Goal: Task Accomplishment & Management: Manage account settings

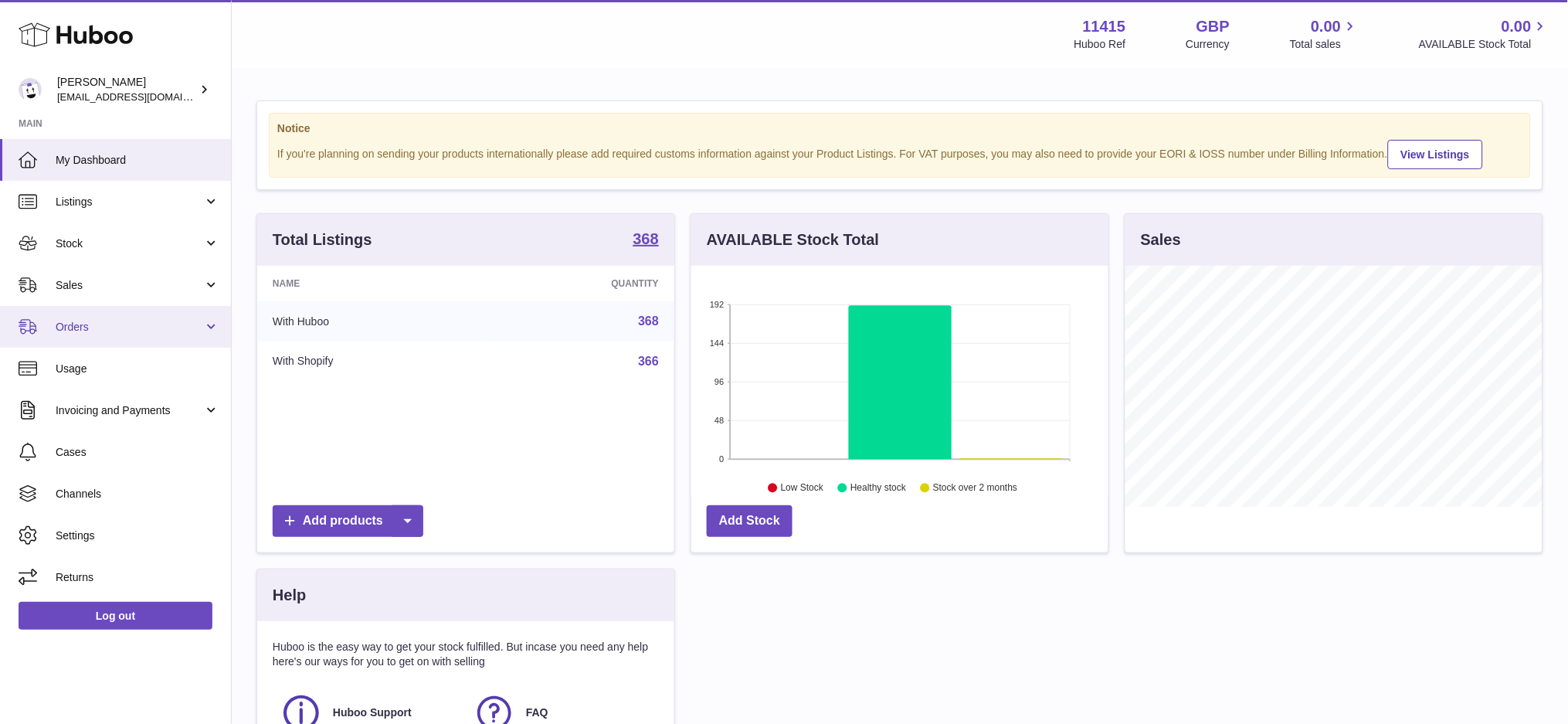
scroll to position [240, 417]
click at [100, 279] on span "Sales" at bounding box center [129, 285] width 148 height 15
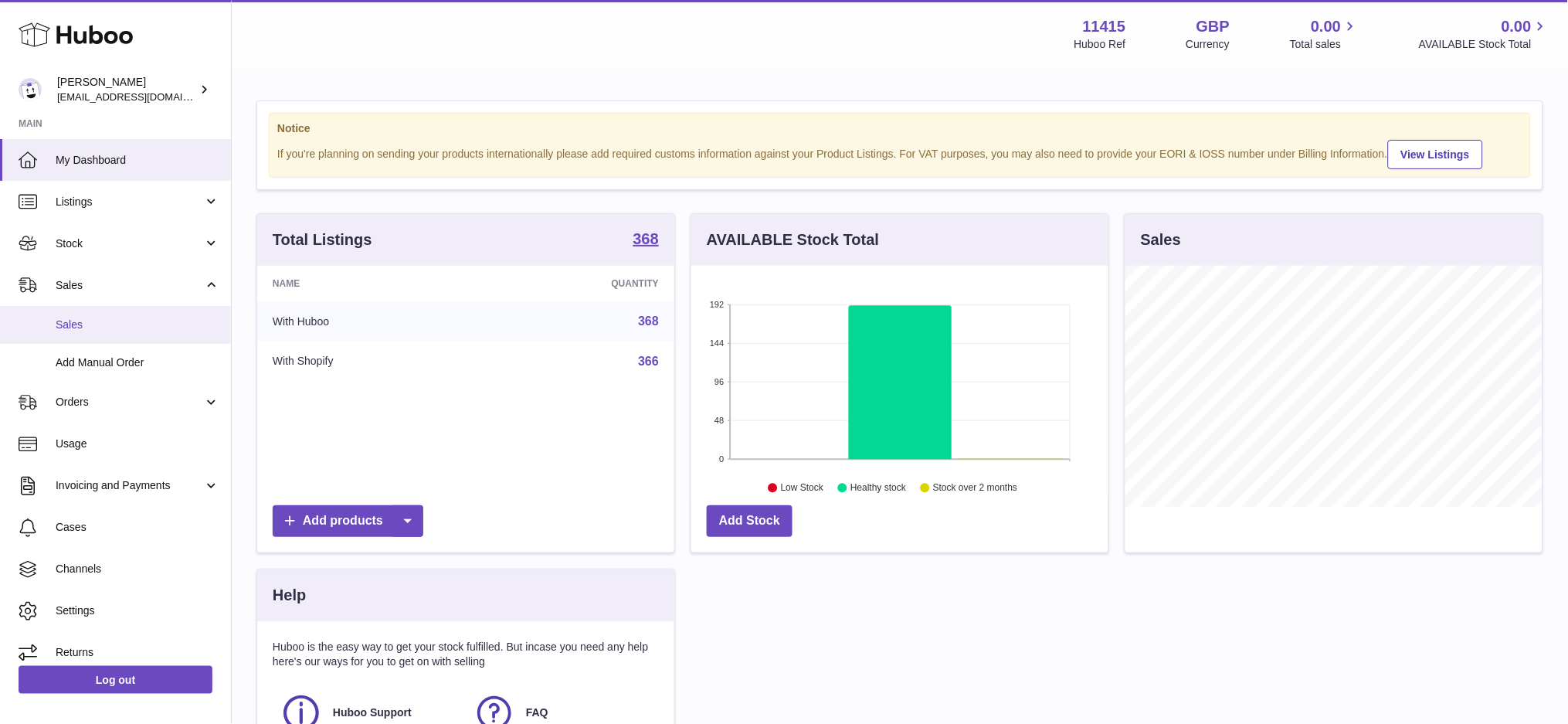
click at [102, 323] on span "Sales" at bounding box center [137, 324] width 164 height 15
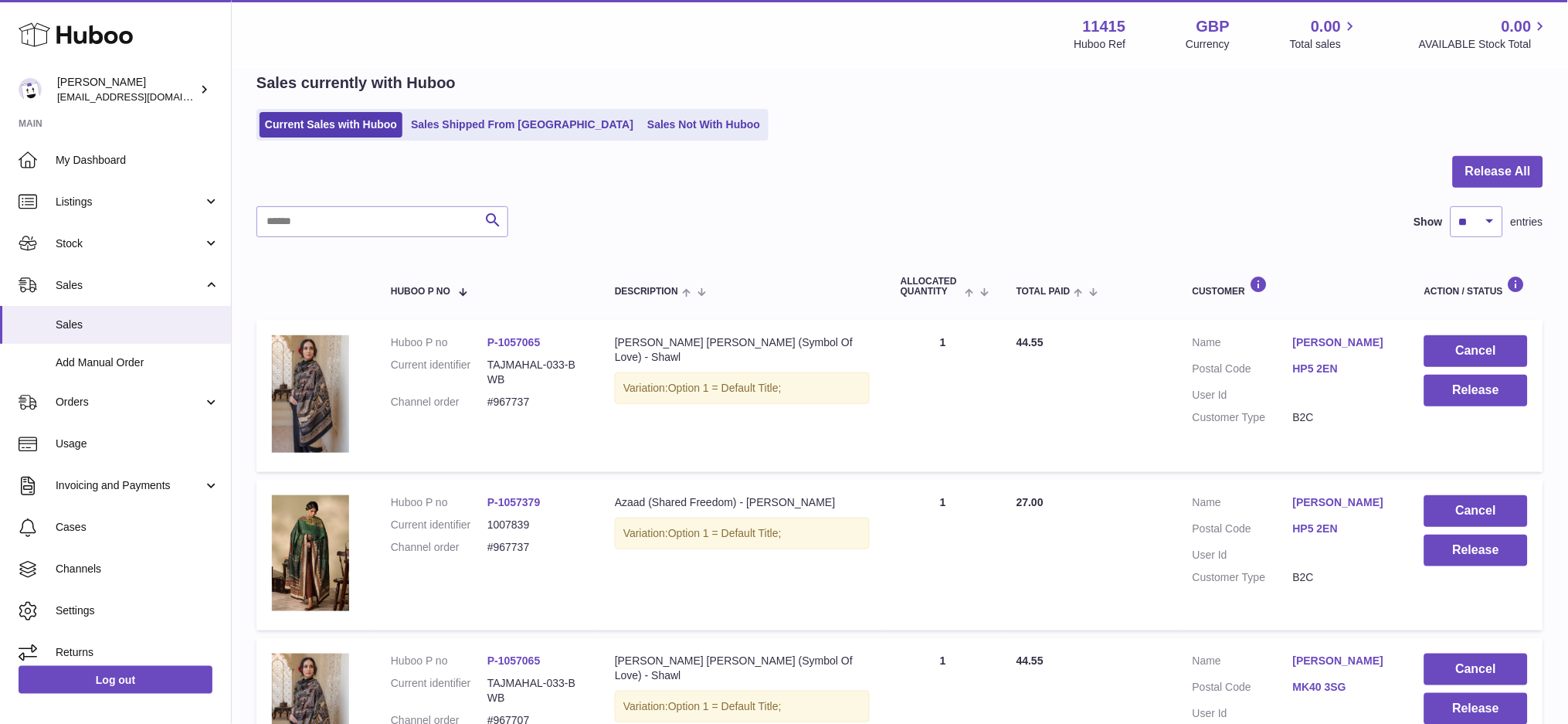
scroll to position [102, 0]
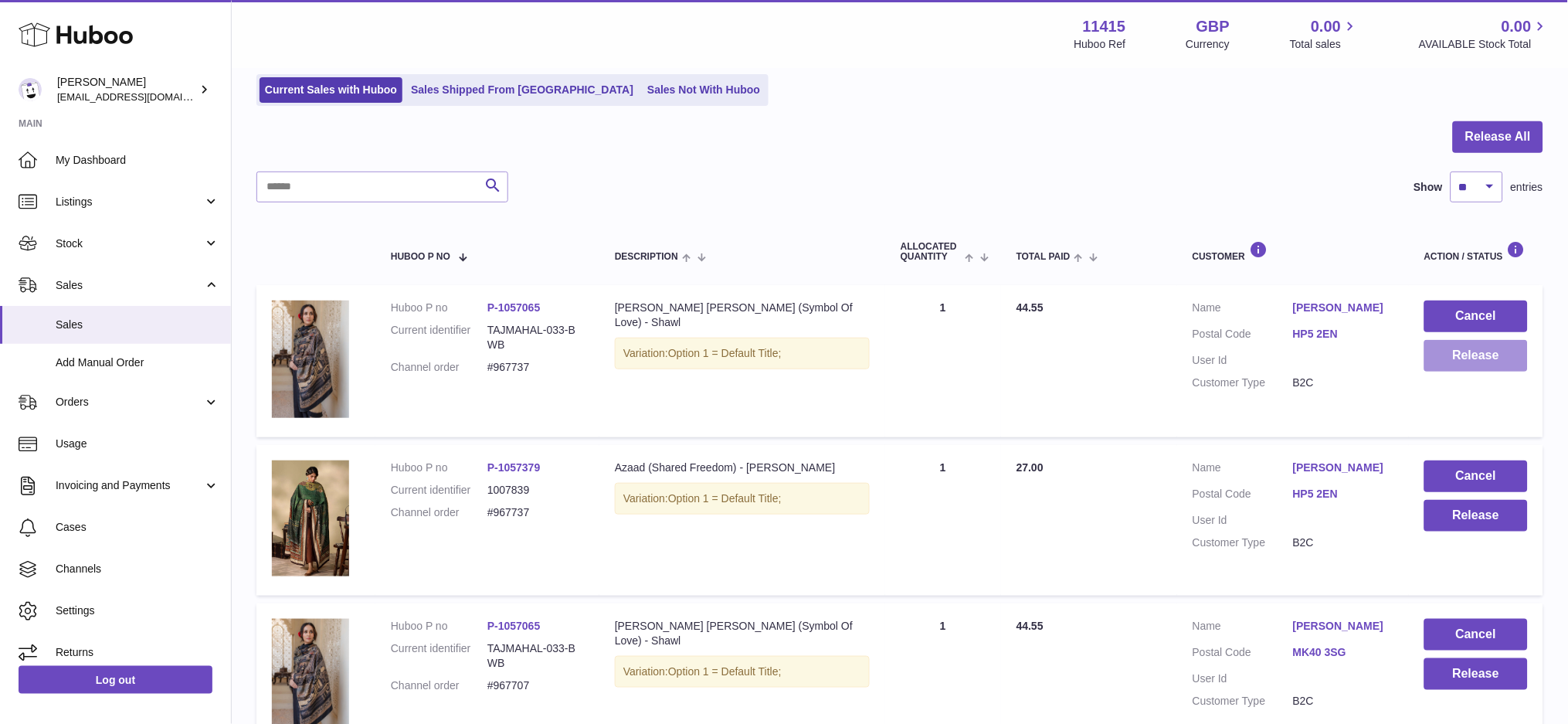
click at [1442, 357] on button "Release" at bounding box center [1476, 355] width 103 height 32
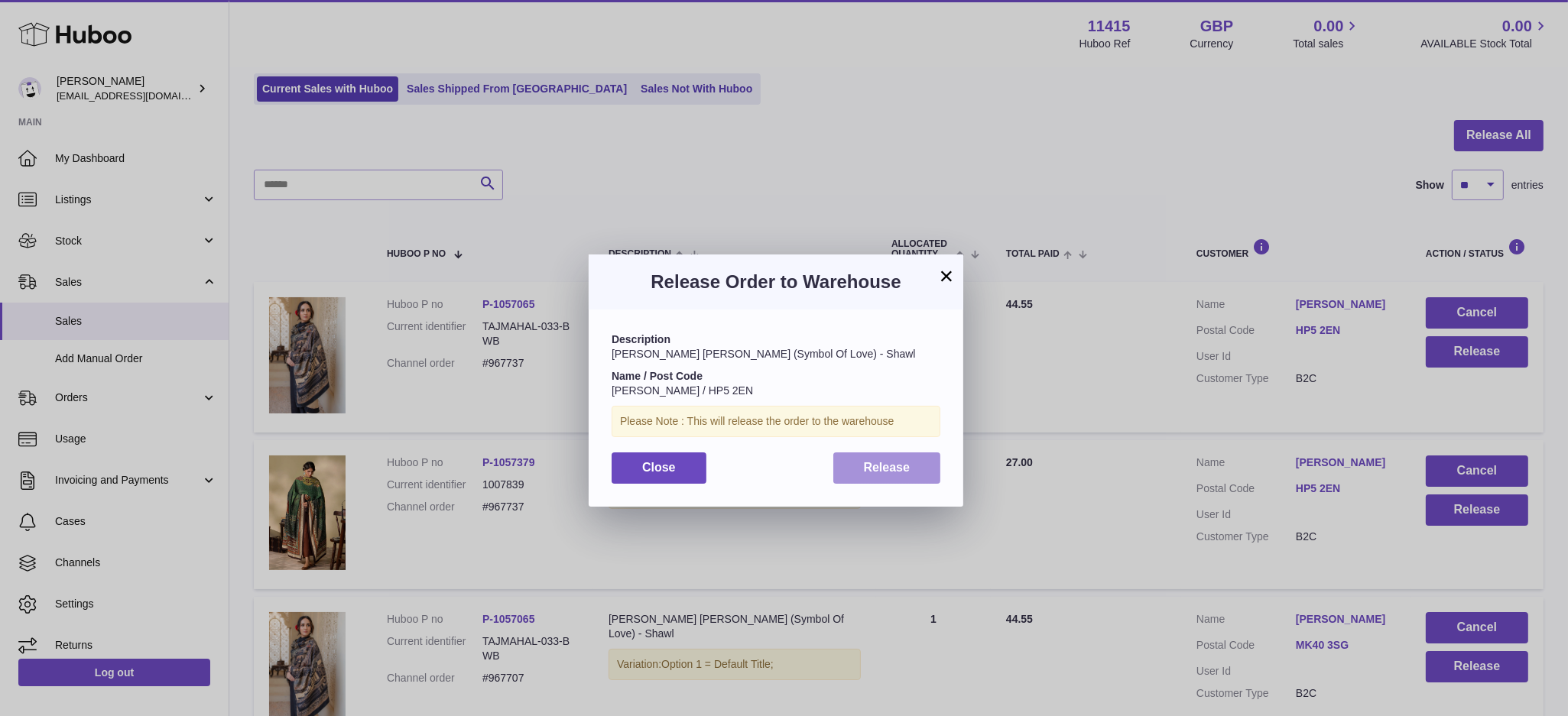
click at [905, 462] on span "Release" at bounding box center [887, 467] width 46 height 13
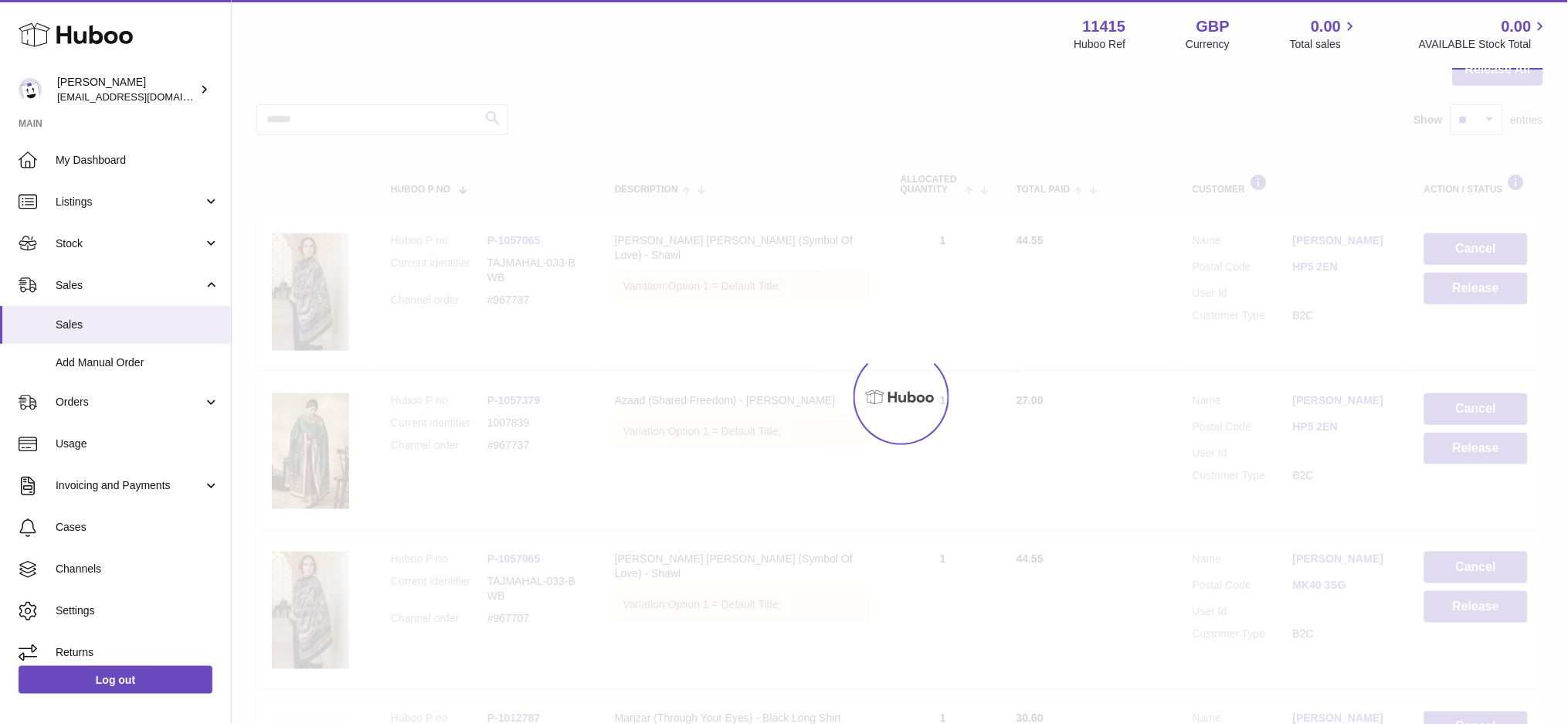
scroll to position [206, 0]
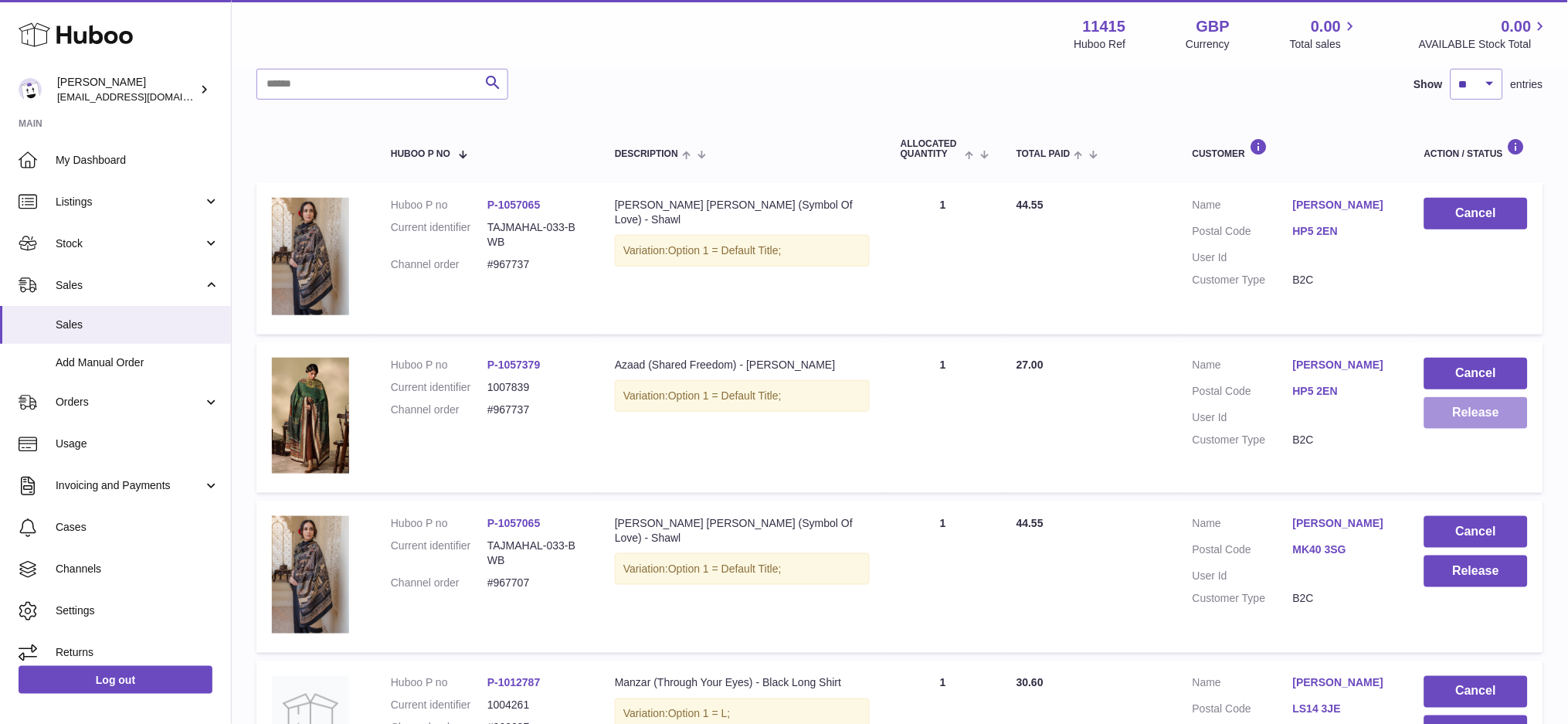
click at [1486, 408] on button "Release" at bounding box center [1476, 412] width 103 height 32
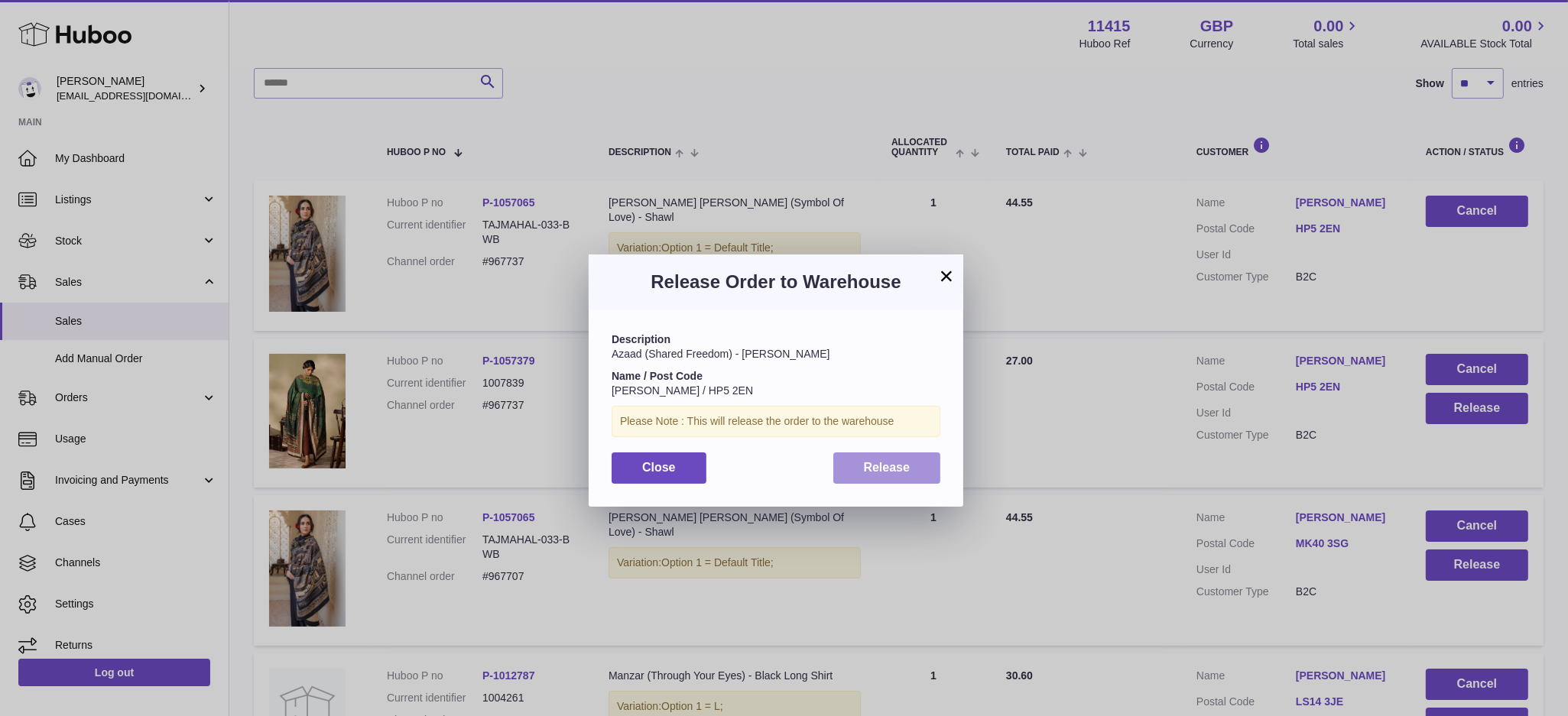
click at [872, 456] on button "Release" at bounding box center [887, 468] width 108 height 31
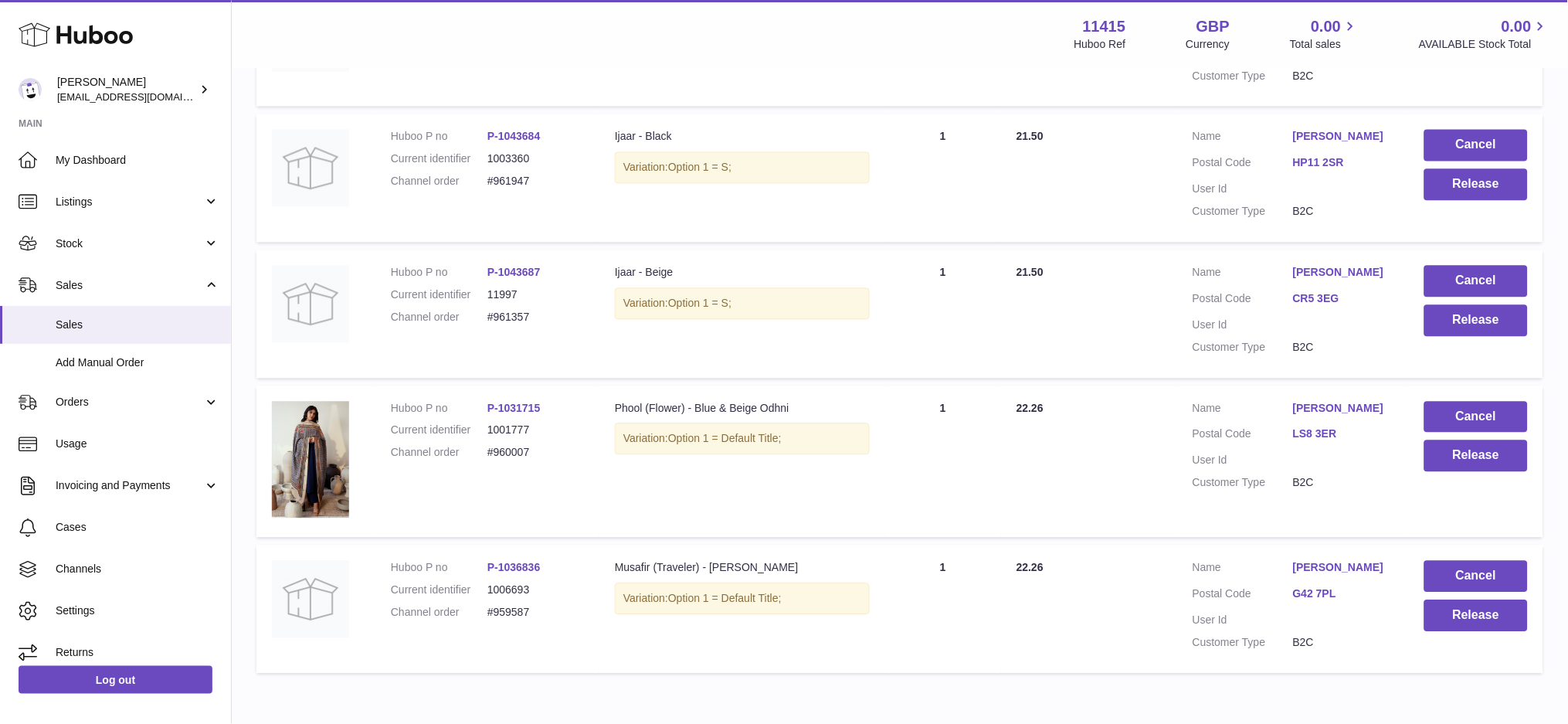
scroll to position [964, 0]
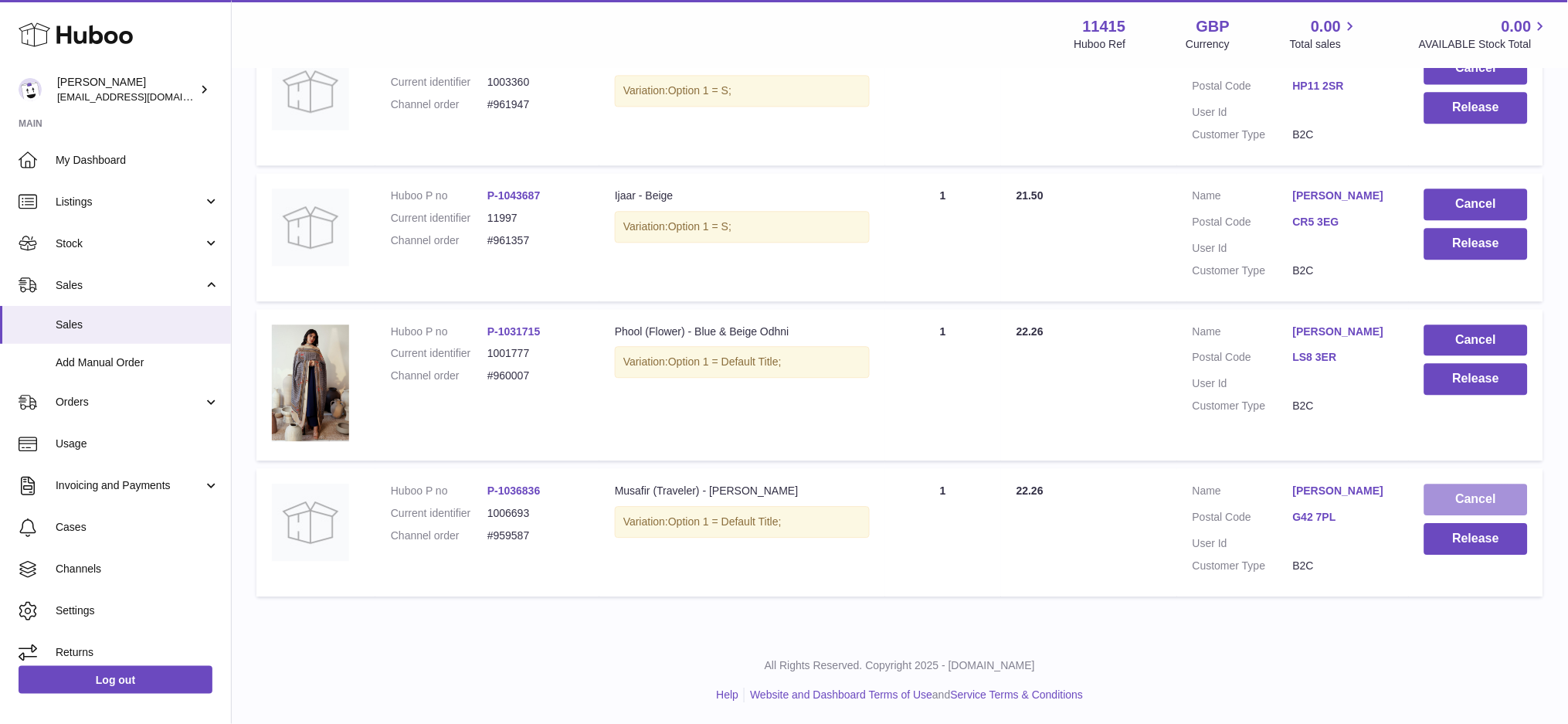
click at [1477, 493] on button "Cancel" at bounding box center [1476, 499] width 103 height 32
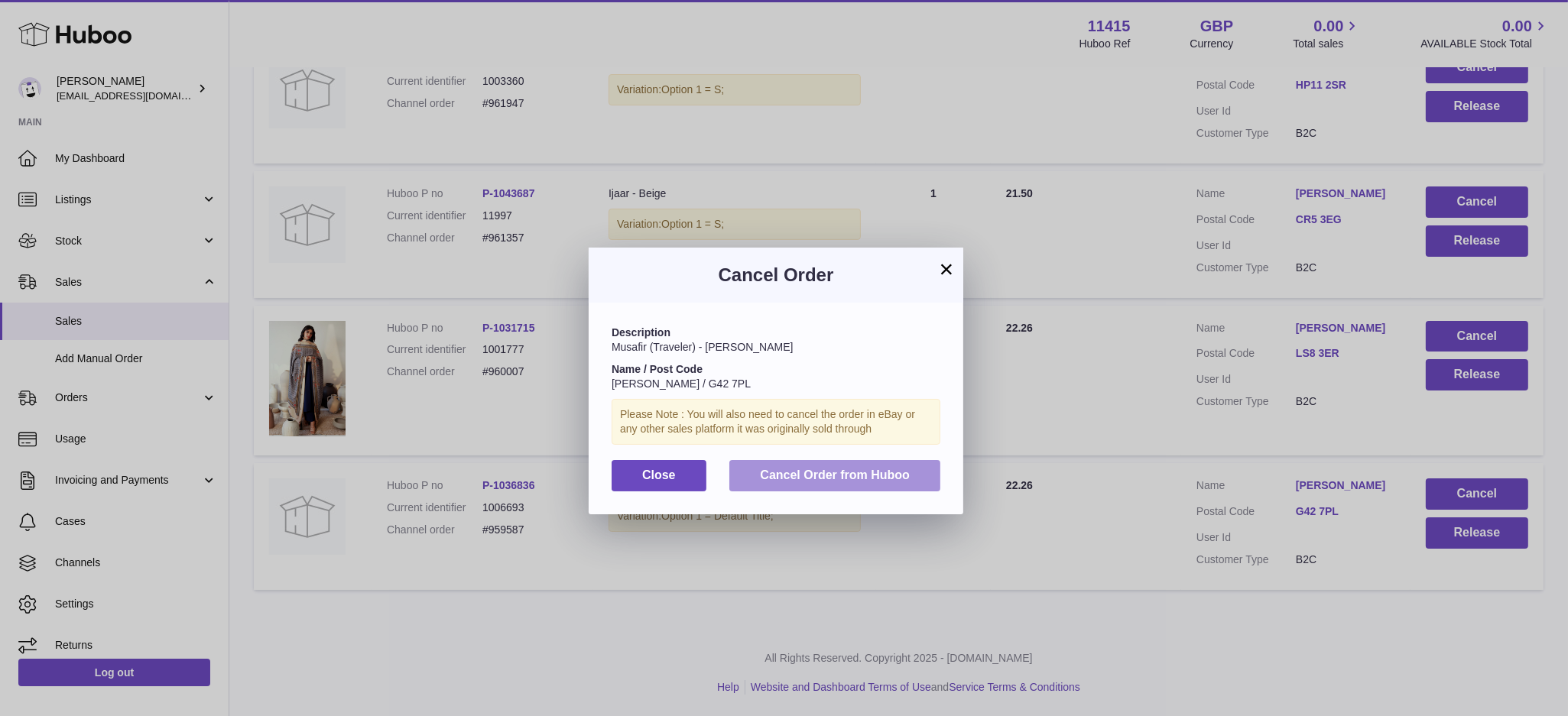
click at [814, 478] on span "Cancel Order from Huboo" at bounding box center [834, 475] width 150 height 13
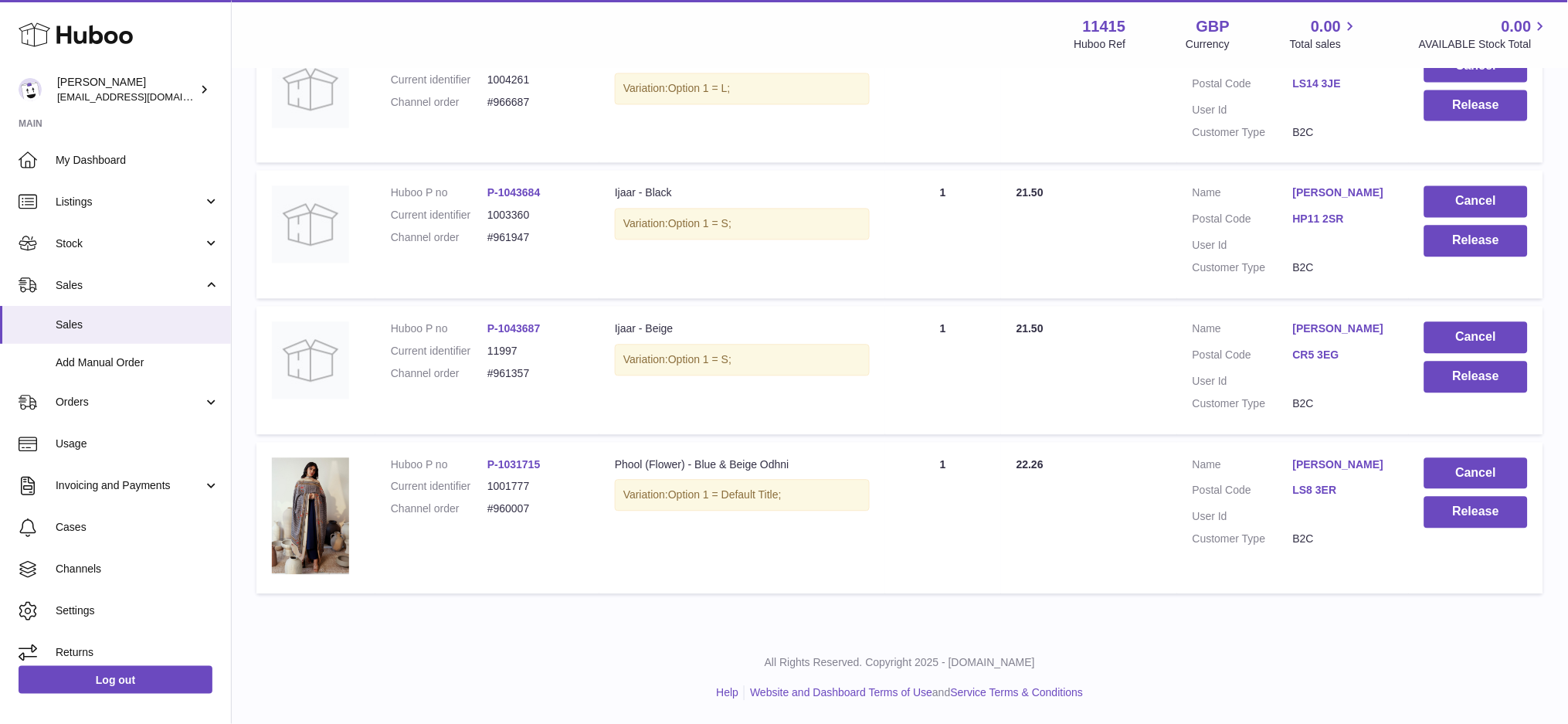
scroll to position [828, 0]
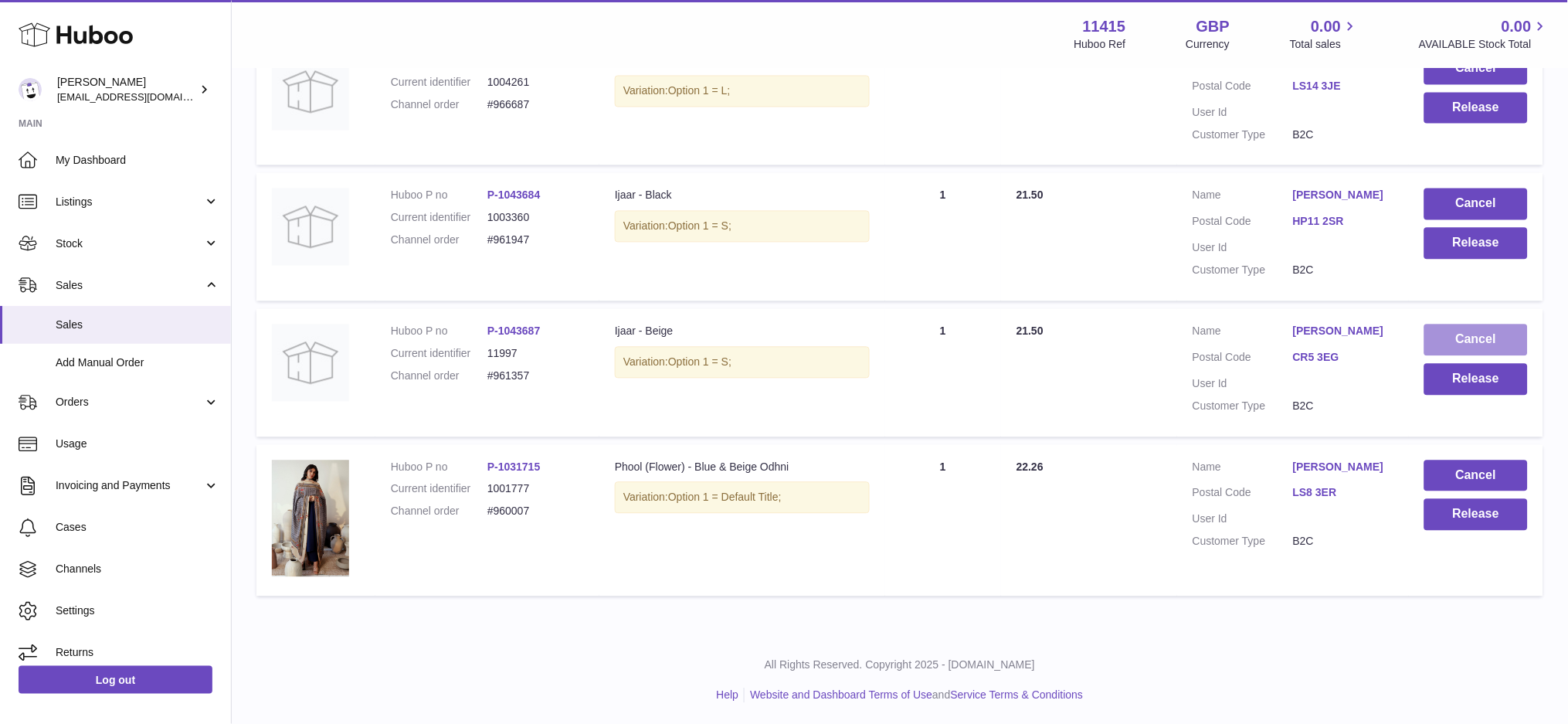
click at [1453, 337] on button "Cancel" at bounding box center [1476, 340] width 103 height 32
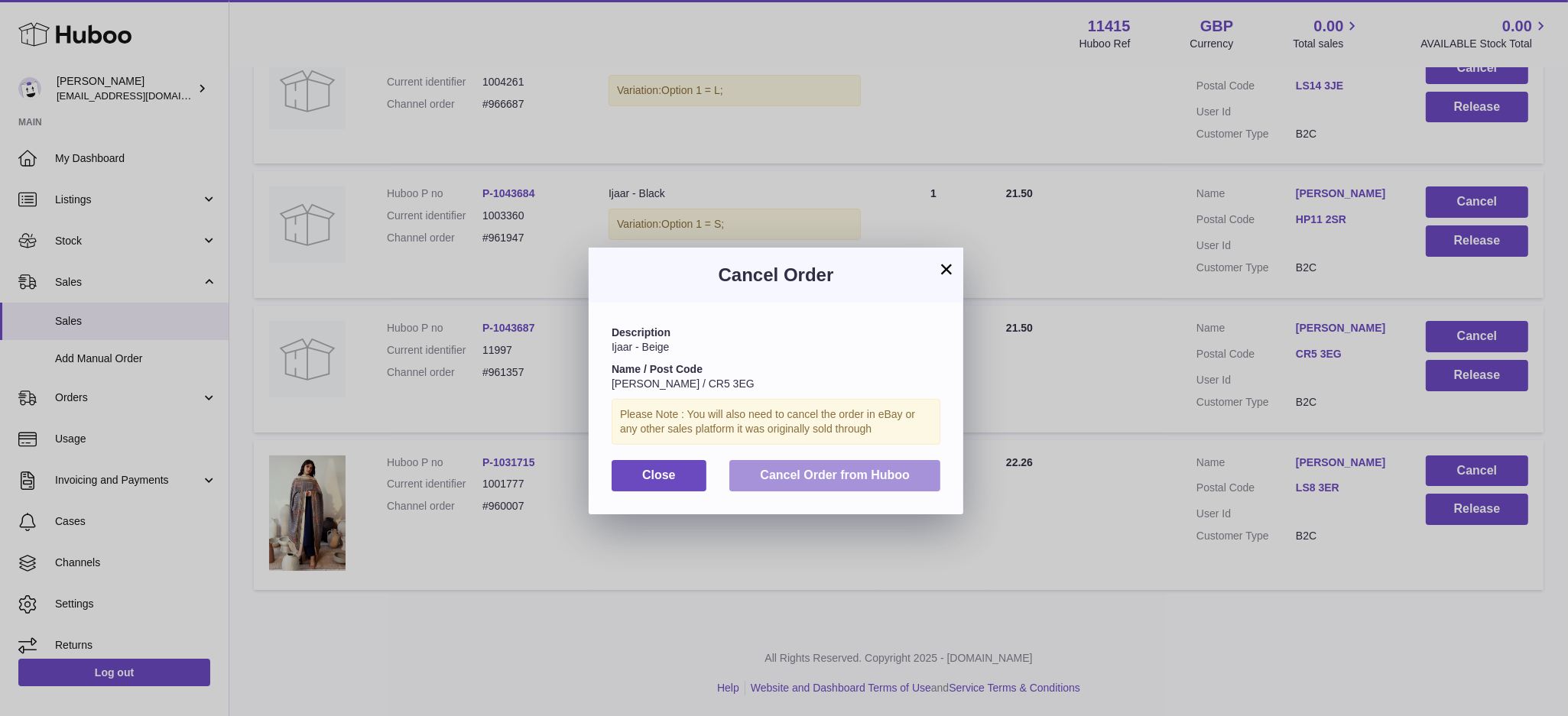
click at [893, 469] on span "Cancel Order from Huboo" at bounding box center [834, 475] width 150 height 13
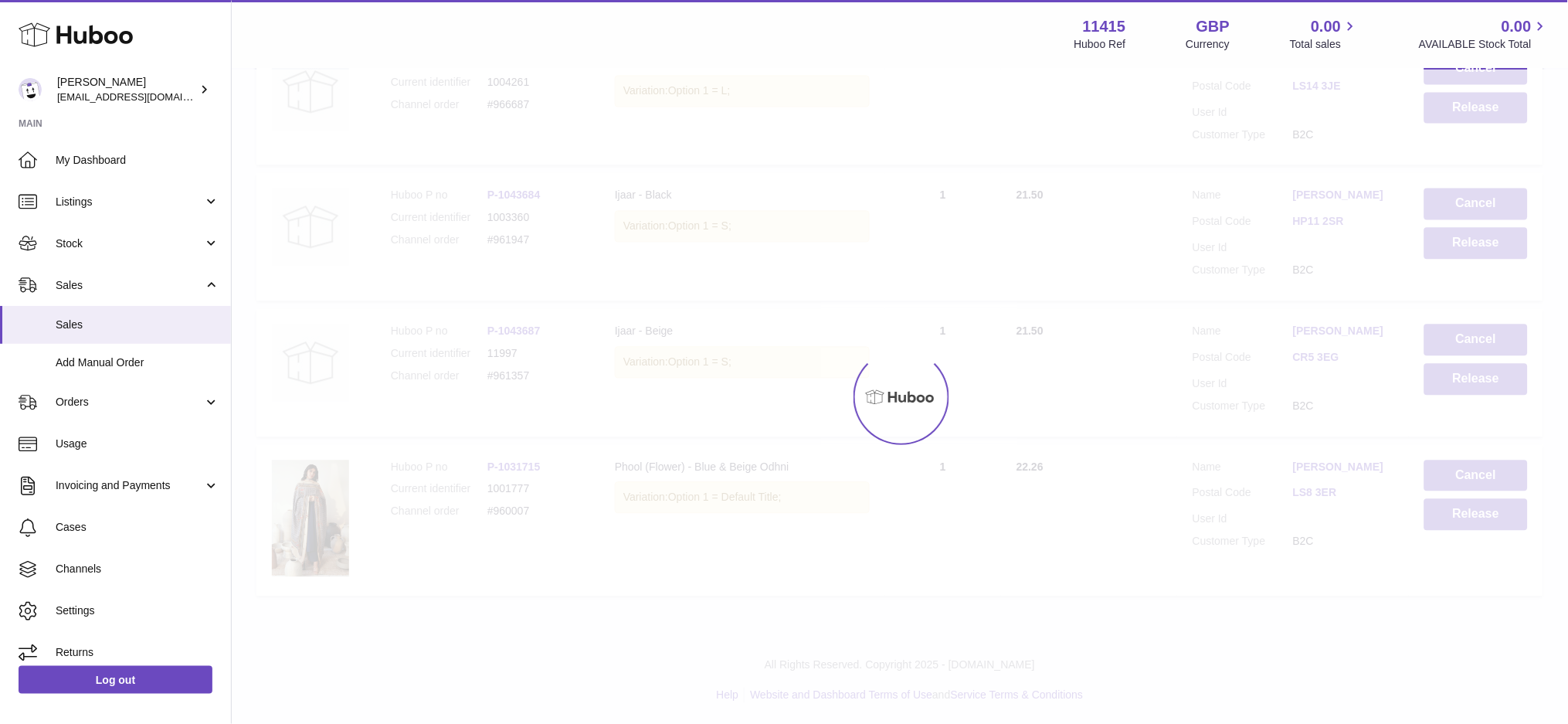
scroll to position [693, 0]
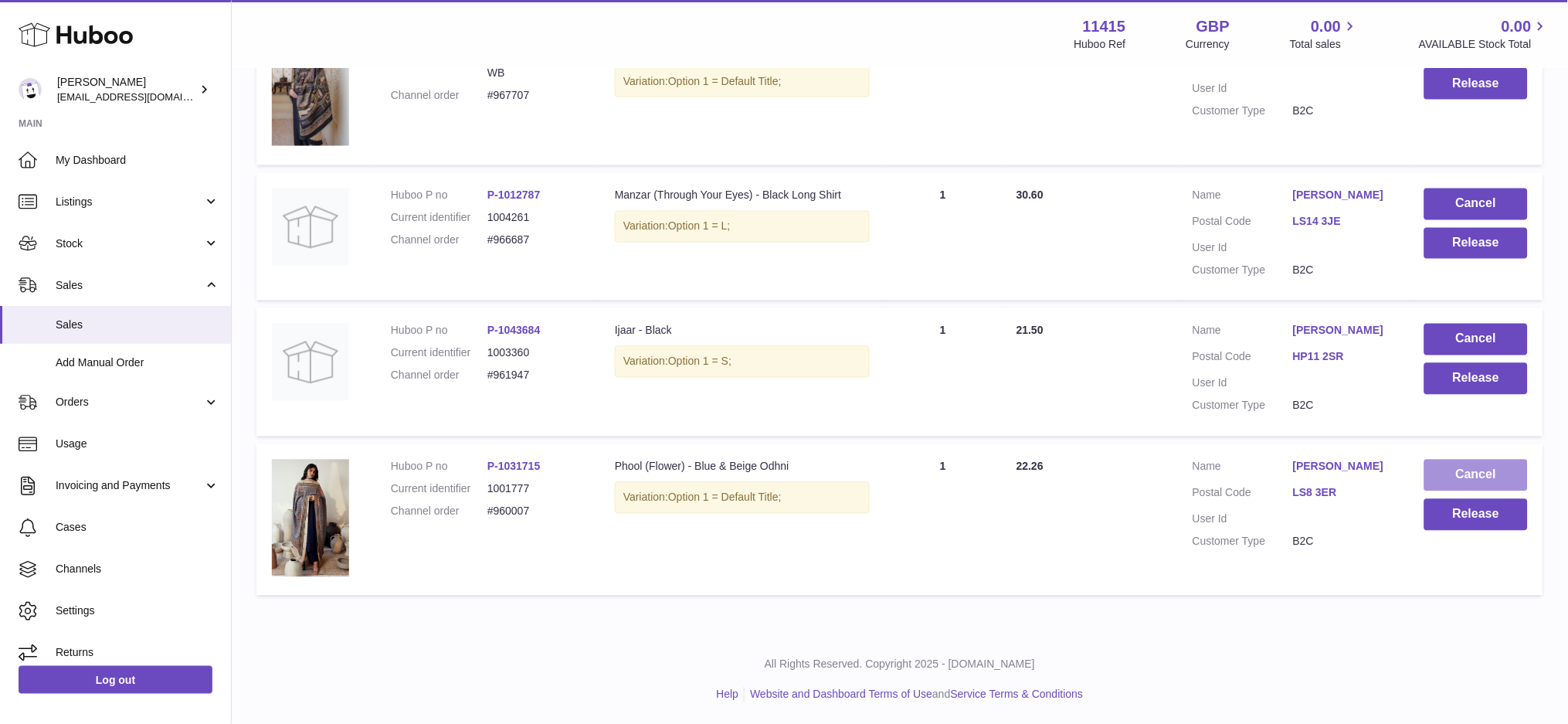
click at [1461, 468] on button "Cancel" at bounding box center [1476, 475] width 103 height 32
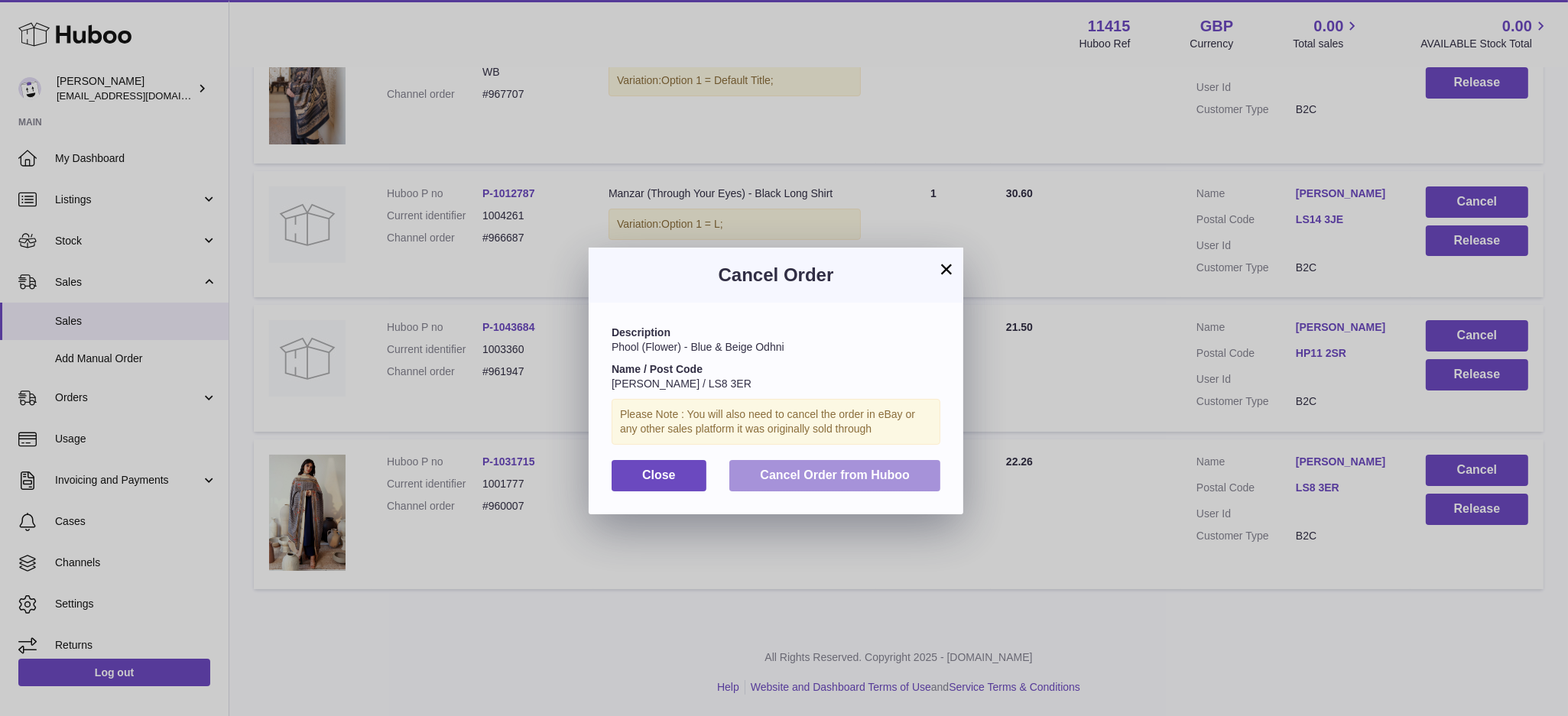
click at [904, 484] on button "Cancel Order from Huboo" at bounding box center [835, 475] width 211 height 31
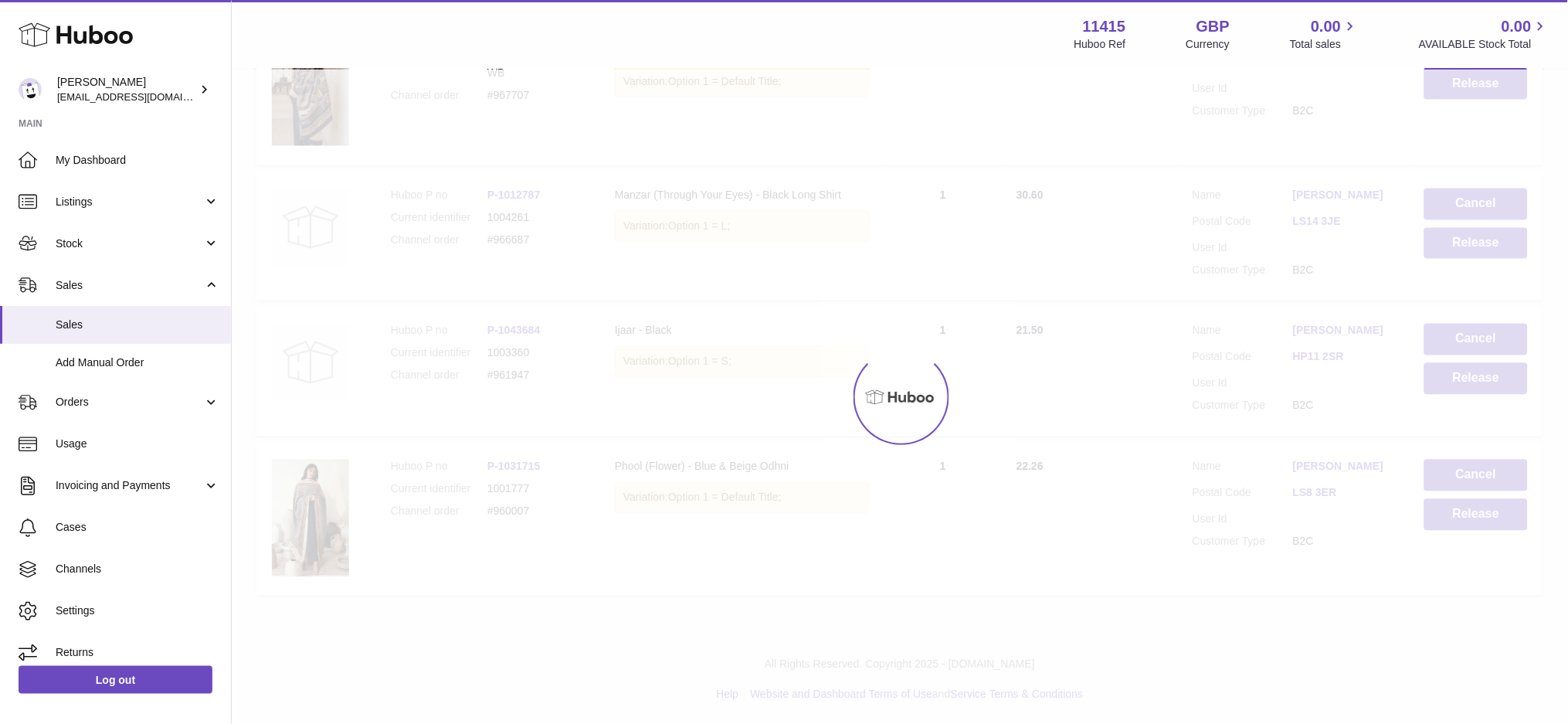
scroll to position [534, 0]
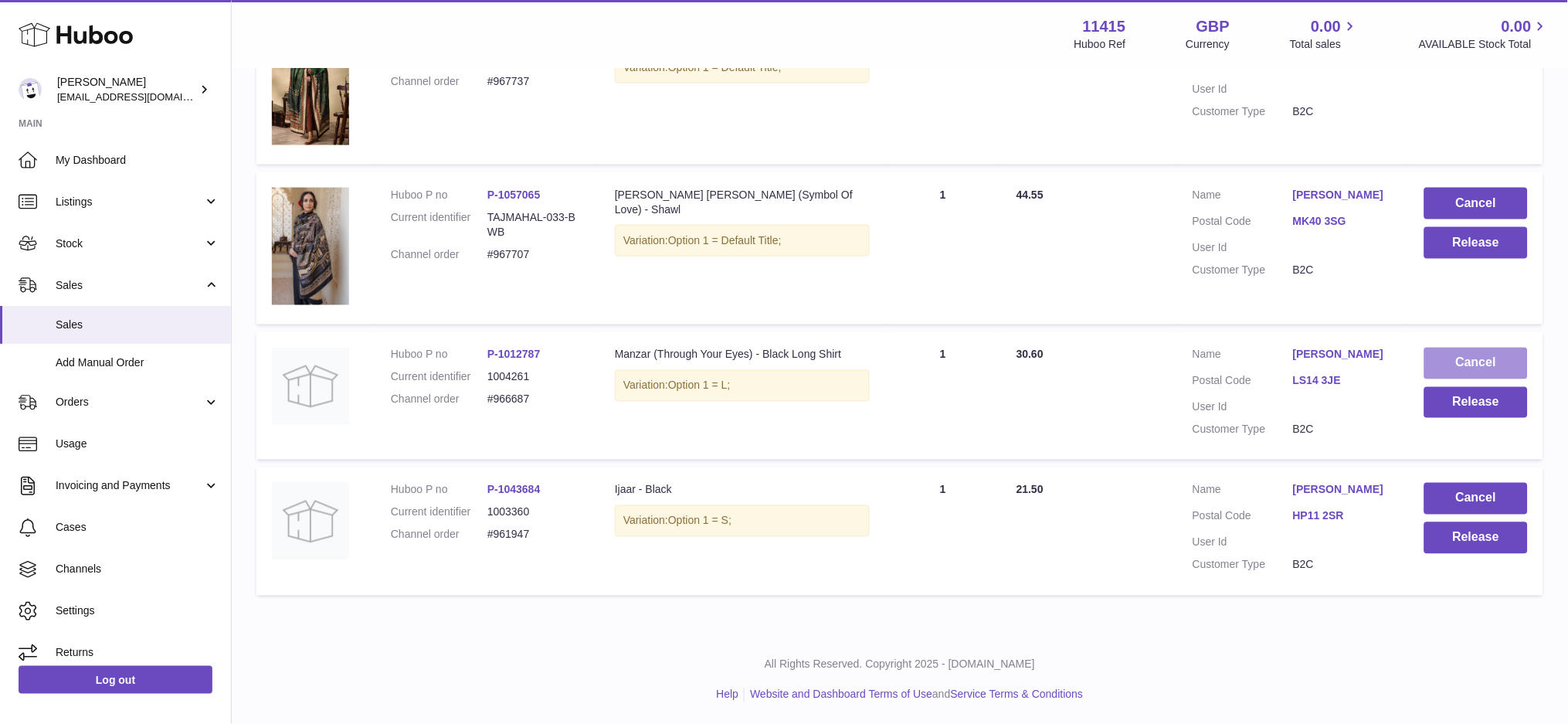
click at [1452, 365] on button "Cancel" at bounding box center [1476, 363] width 103 height 32
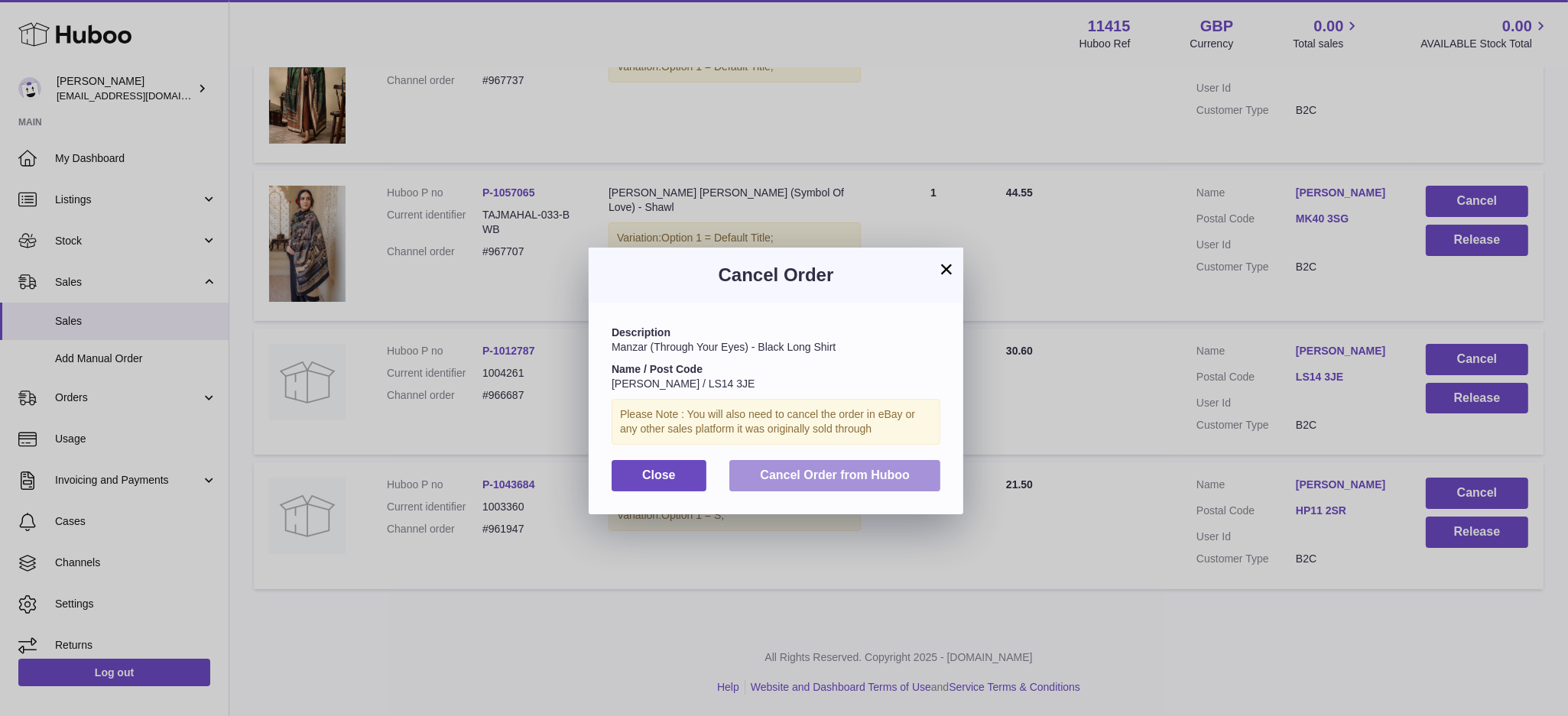
drag, startPoint x: 870, startPoint y: 463, endPoint x: 905, endPoint y: 468, distance: 35.4
click at [871, 465] on button "Cancel Order from Huboo" at bounding box center [835, 475] width 211 height 31
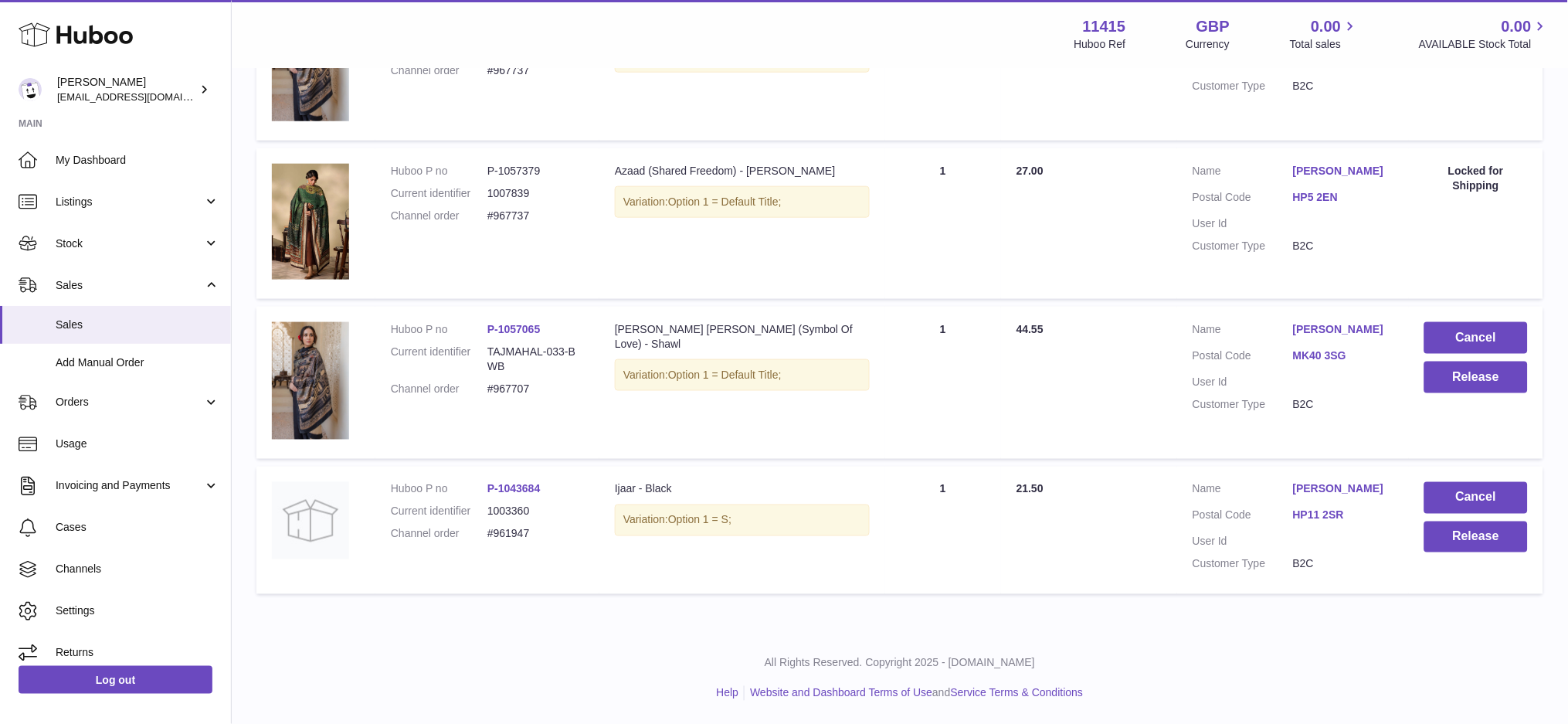
scroll to position [399, 0]
click at [1455, 491] on button "Cancel" at bounding box center [1476, 499] width 103 height 32
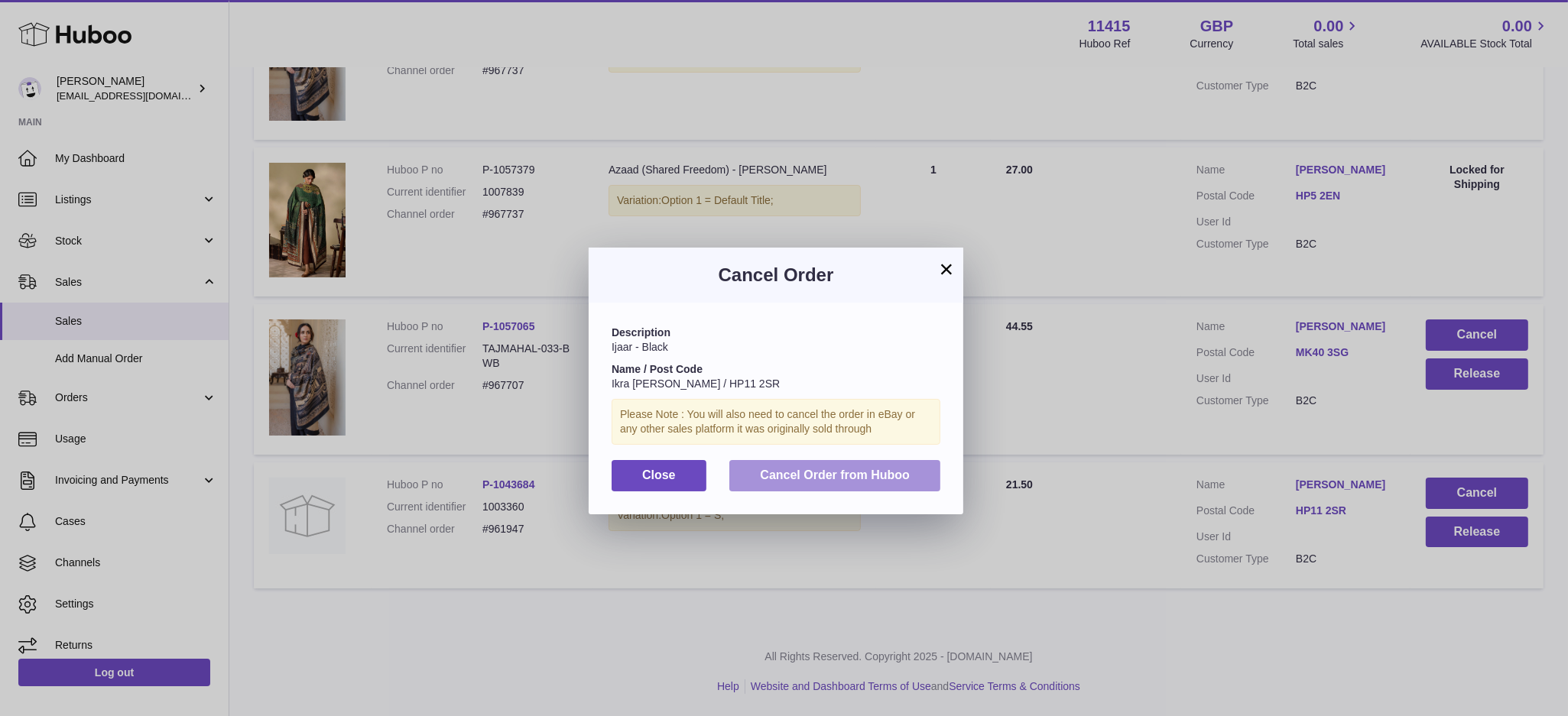
click at [865, 466] on button "Cancel Order from Huboo" at bounding box center [835, 475] width 211 height 31
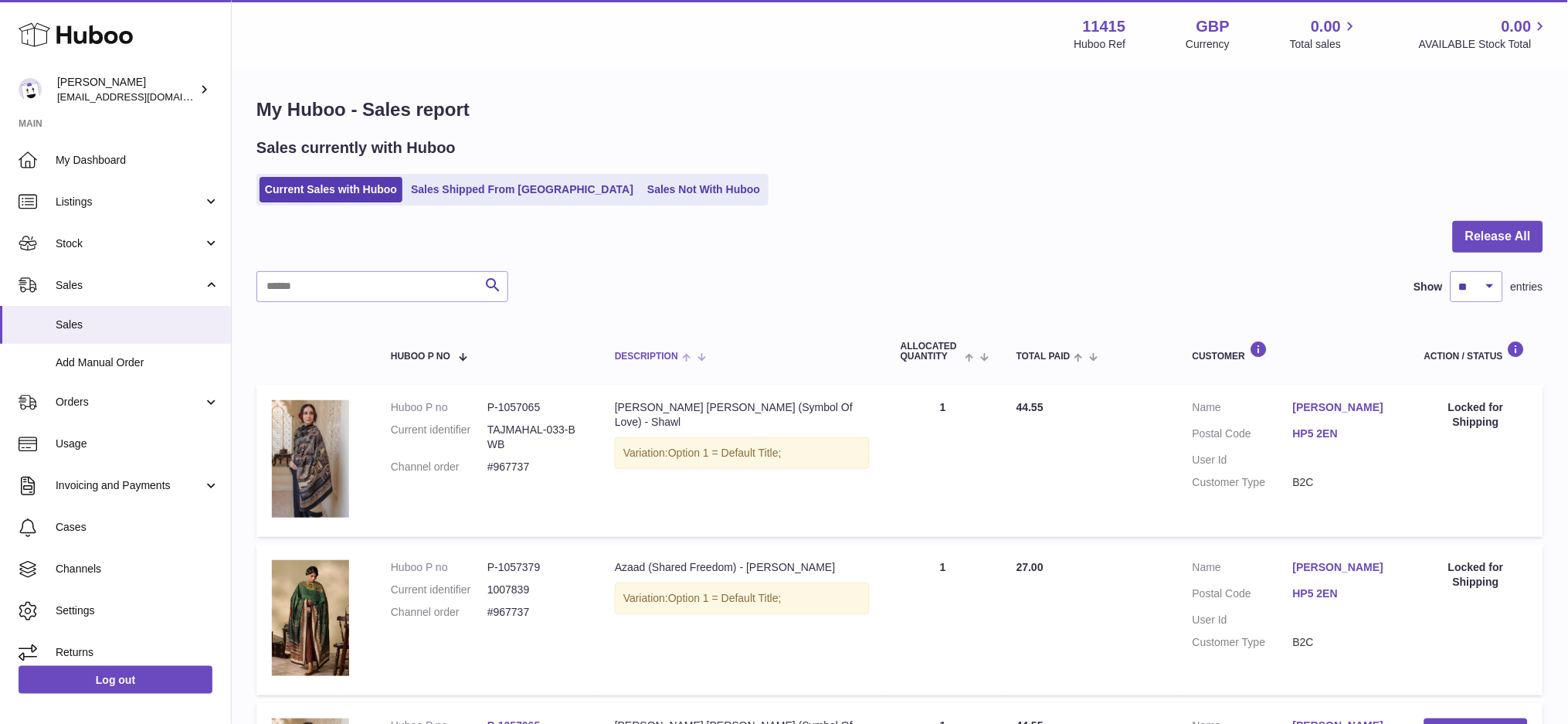
scroll to position [0, 0]
